Goal: Find specific page/section

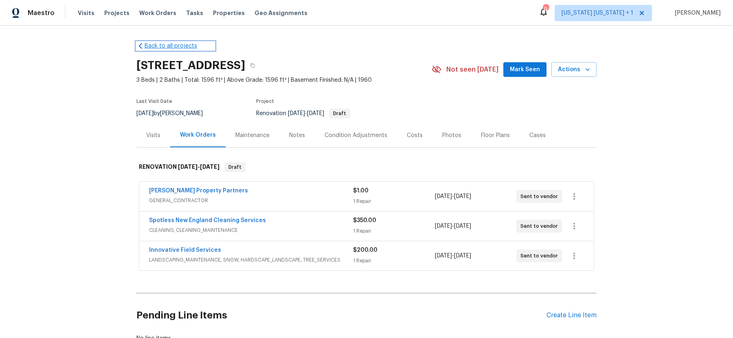
click at [184, 49] on link "Back to all projects" at bounding box center [175, 46] width 78 height 8
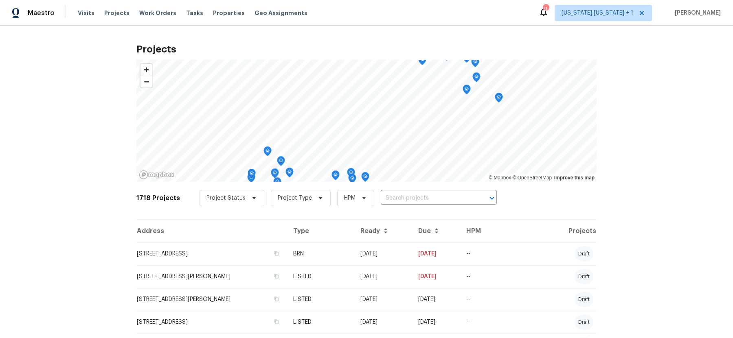
click at [386, 198] on input "text" at bounding box center [427, 198] width 93 height 13
type input "238 drak"
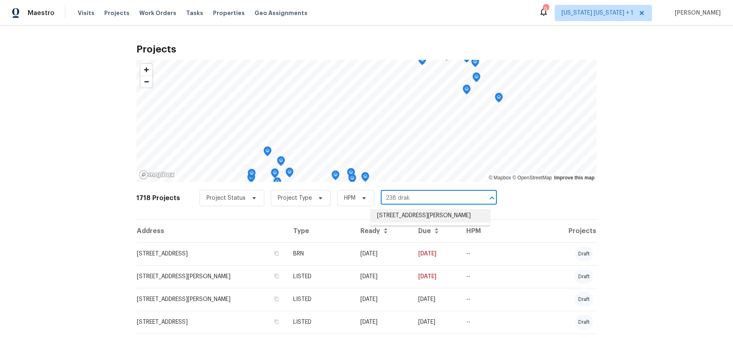
click at [417, 217] on li "[STREET_ADDRESS][PERSON_NAME]" at bounding box center [430, 215] width 119 height 13
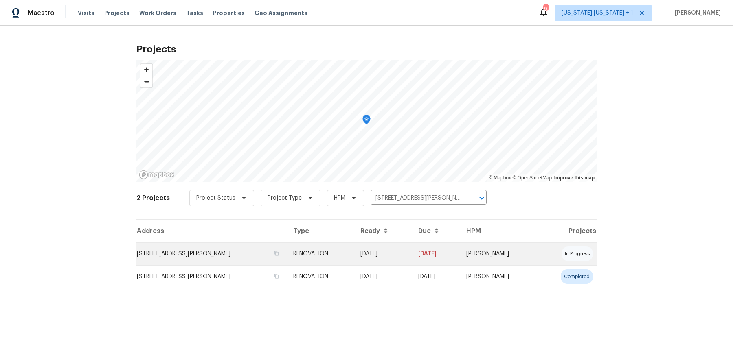
click at [204, 249] on td "[STREET_ADDRESS][PERSON_NAME]" at bounding box center [211, 254] width 150 height 23
